Goal: Task Accomplishment & Management: Manage account settings

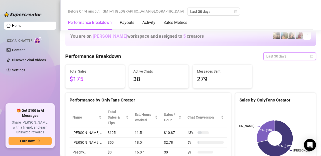
scroll to position [181, 0]
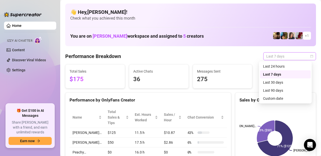
click at [277, 56] on span "Last 7 days" at bounding box center [289, 56] width 47 height 8
click at [279, 84] on div "Last 30 days" at bounding box center [285, 83] width 45 height 6
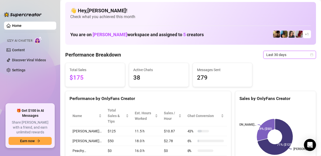
scroll to position [1, 0]
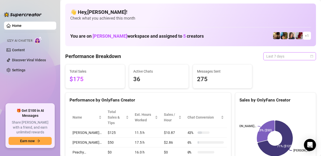
click at [271, 56] on span "Last 7 days" at bounding box center [289, 56] width 47 height 8
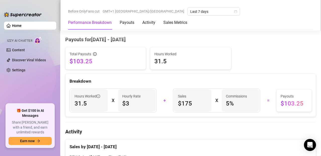
scroll to position [149, 0]
click at [190, 13] on span "Last 7 days" at bounding box center [213, 12] width 47 height 8
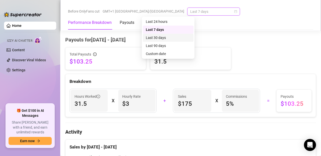
click at [164, 38] on div "Last 30 days" at bounding box center [168, 38] width 45 height 6
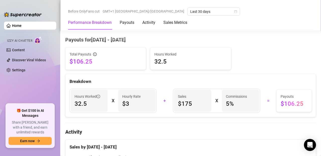
click at [296, 17] on div "Performance Breakdown Payouts Activity Sales Metrics" at bounding box center [190, 23] width 245 height 14
